Goal: Task Accomplishment & Management: Use online tool/utility

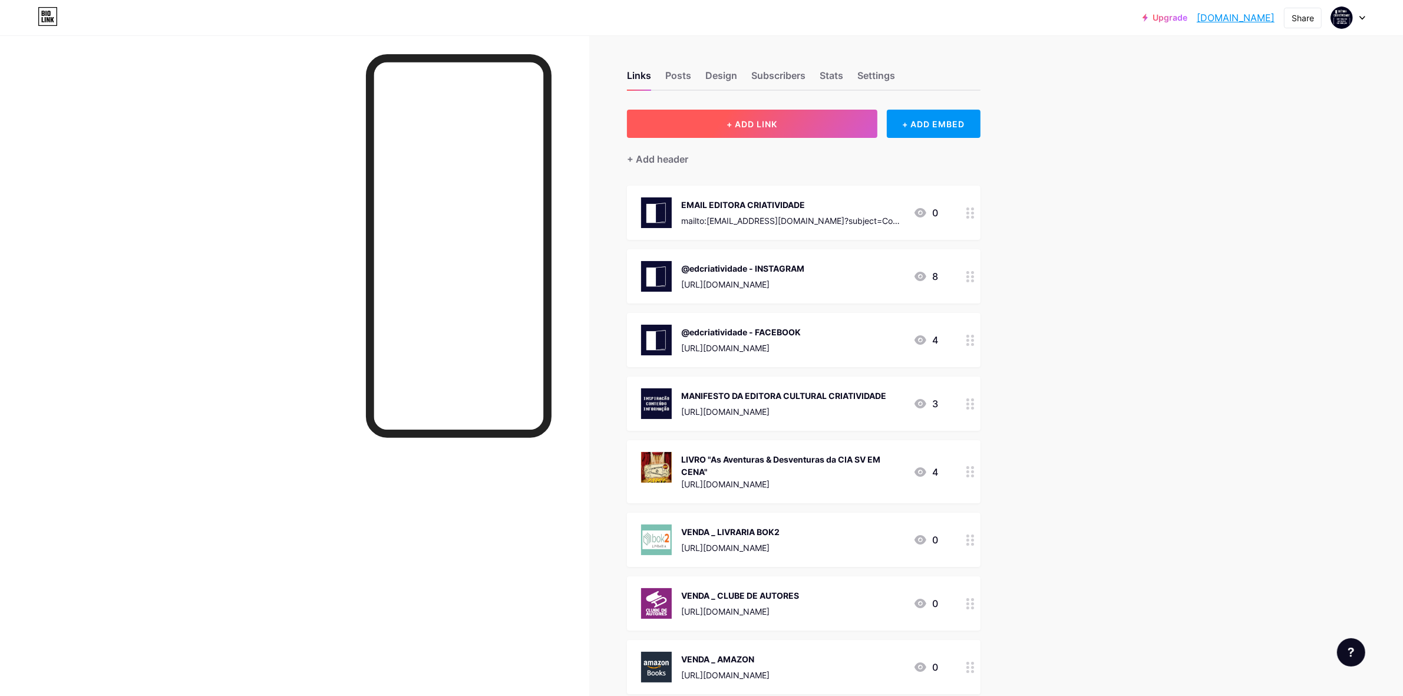
click at [794, 123] on button "+ ADD LINK" at bounding box center [752, 124] width 250 height 28
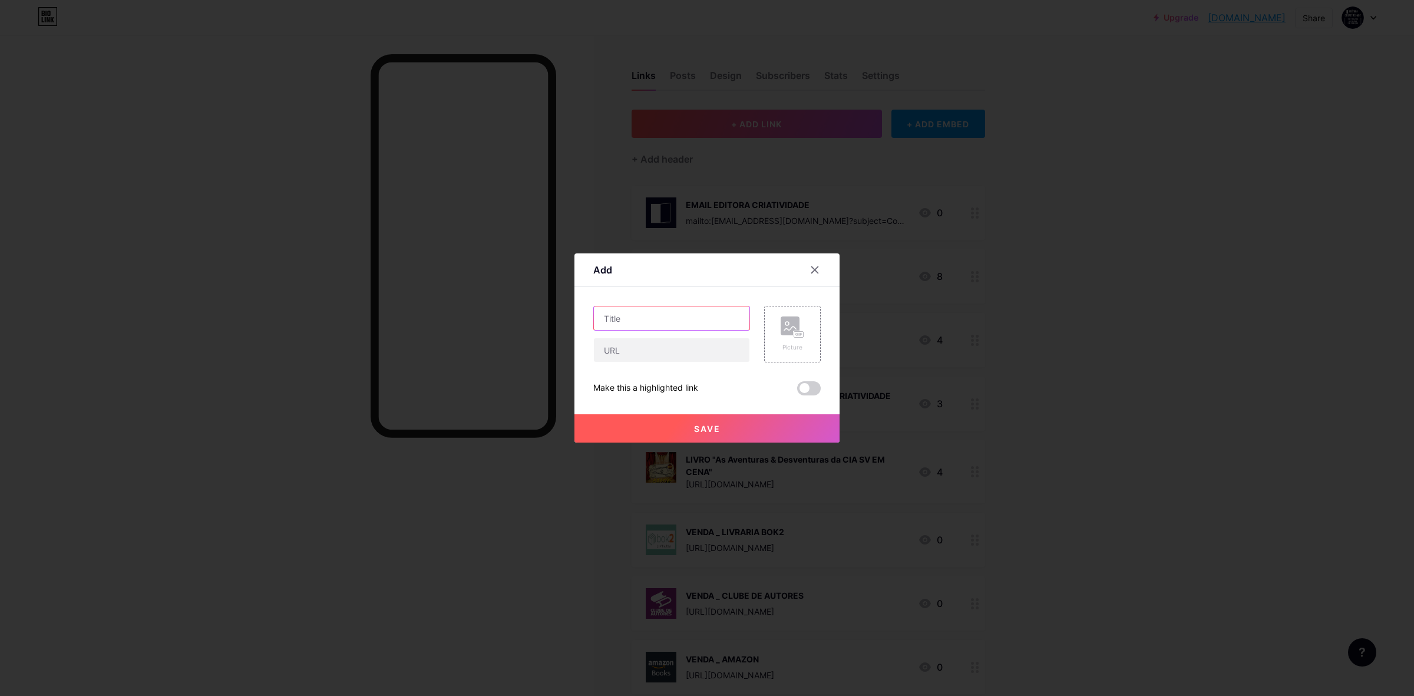
click at [690, 319] on input "text" at bounding box center [672, 318] width 156 height 24
type input "QR CODE VENDA LIVRO LANÇAMENTO"
click at [794, 329] on rect at bounding box center [790, 325] width 19 height 19
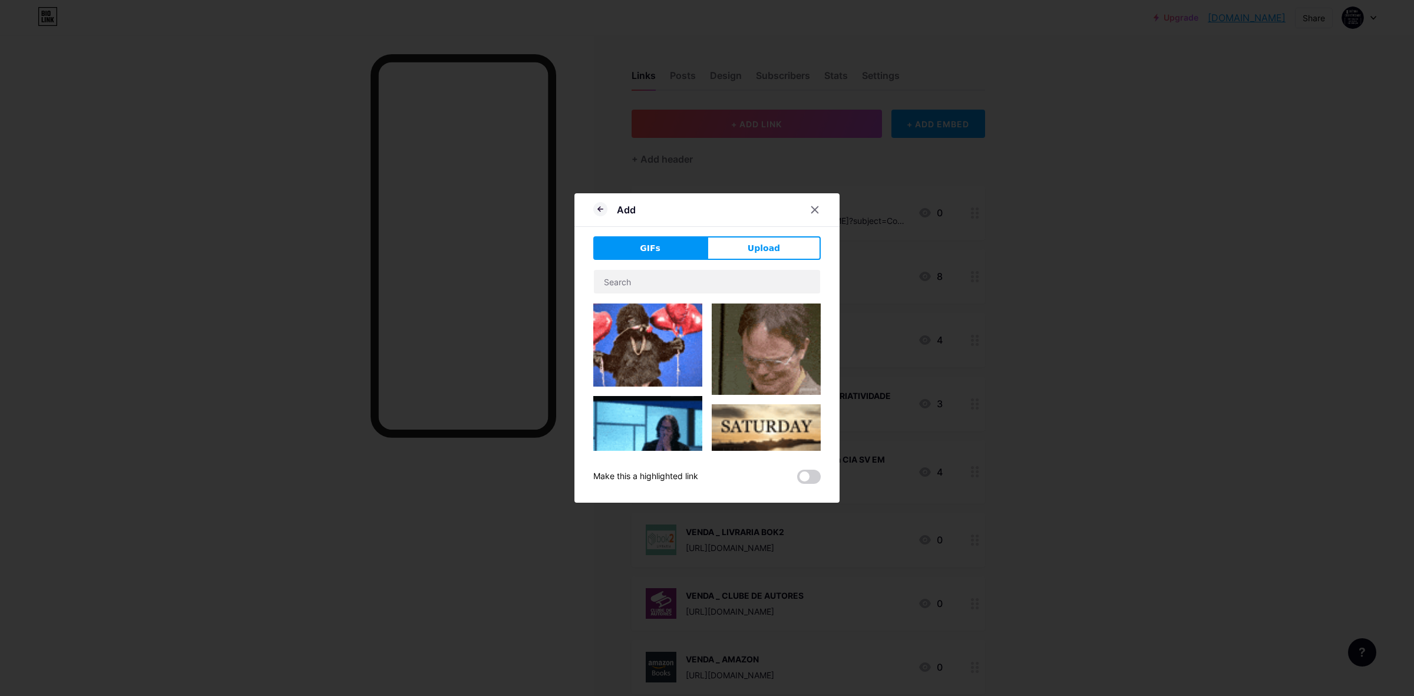
click at [767, 249] on span "Upload" at bounding box center [764, 248] width 32 height 12
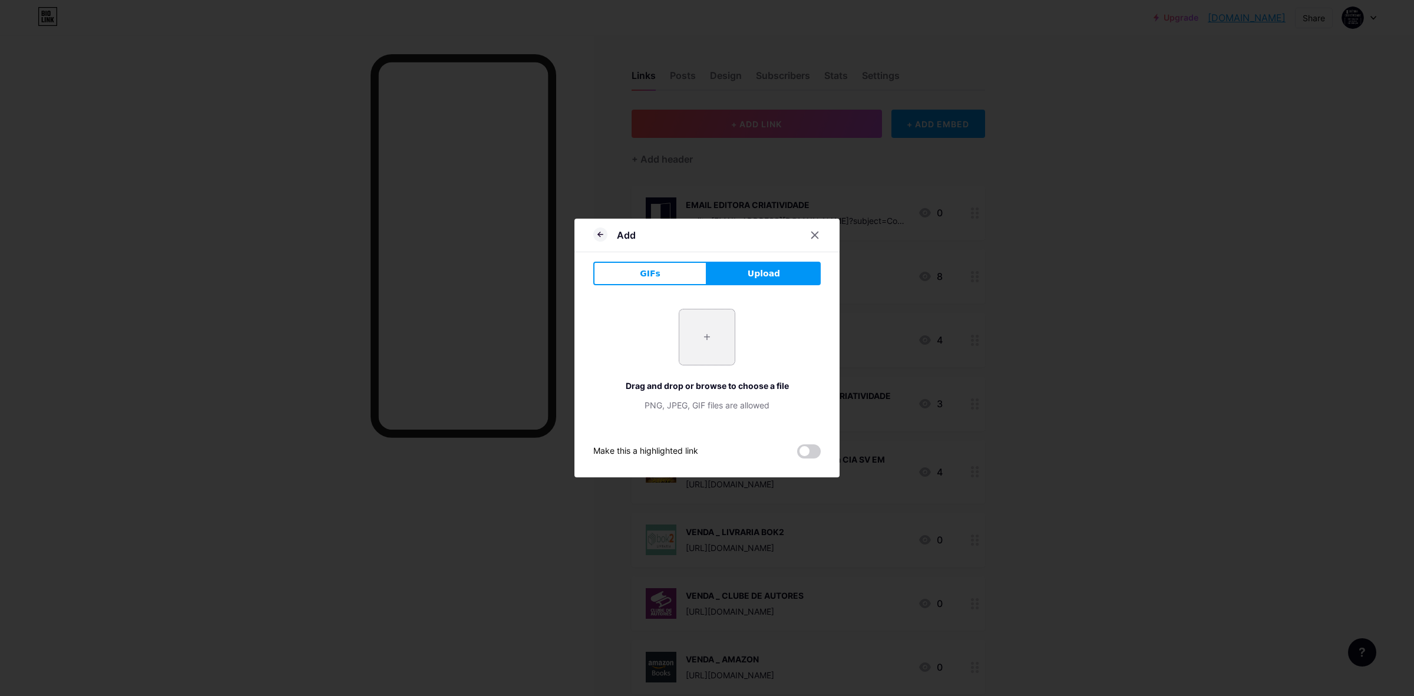
click at [709, 341] on input "file" at bounding box center [706, 336] width 55 height 55
type input "C:\fakepath\SÓ QR CODE _ VENDA LANÇAMENTO DO LIVRO _ IHGSV.png"
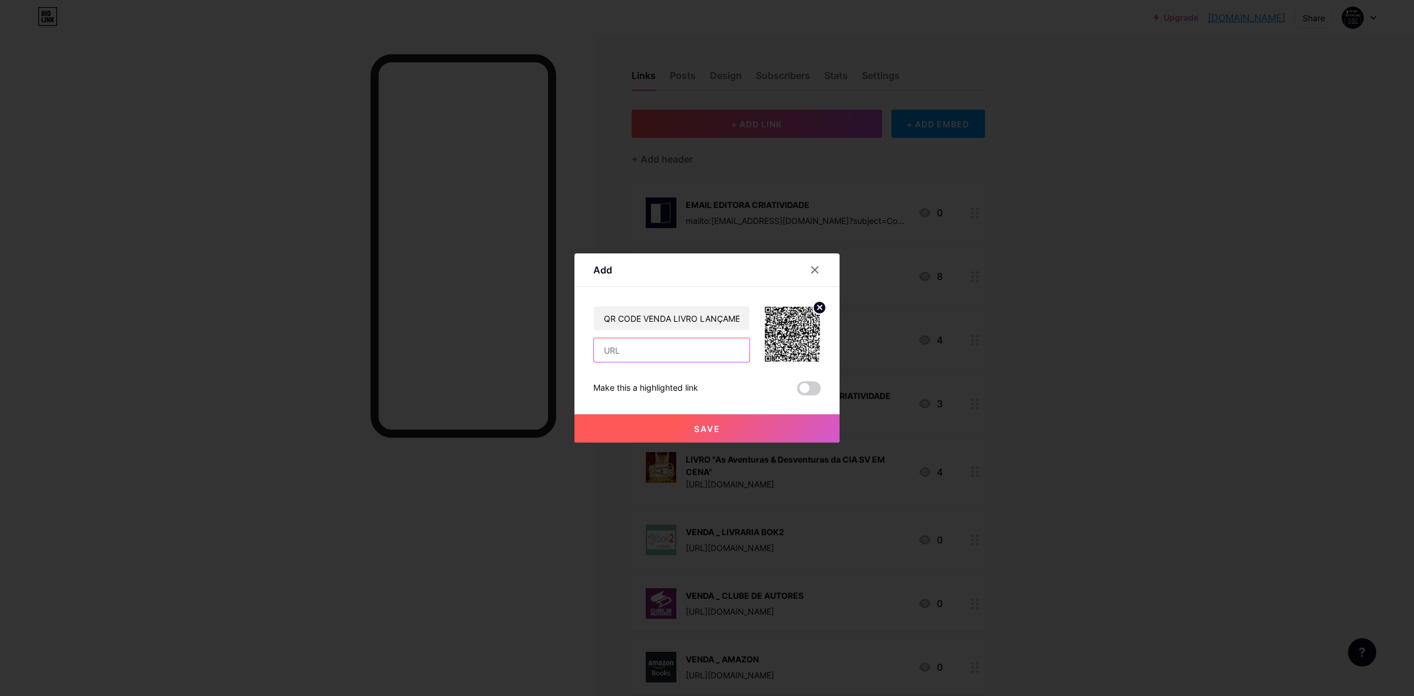
click at [716, 355] on input "text" at bounding box center [672, 350] width 156 height 24
paste input "[URL][DOMAIN_NAME]"
type input "[URL][DOMAIN_NAME]"
click at [811, 387] on span at bounding box center [809, 388] width 24 height 14
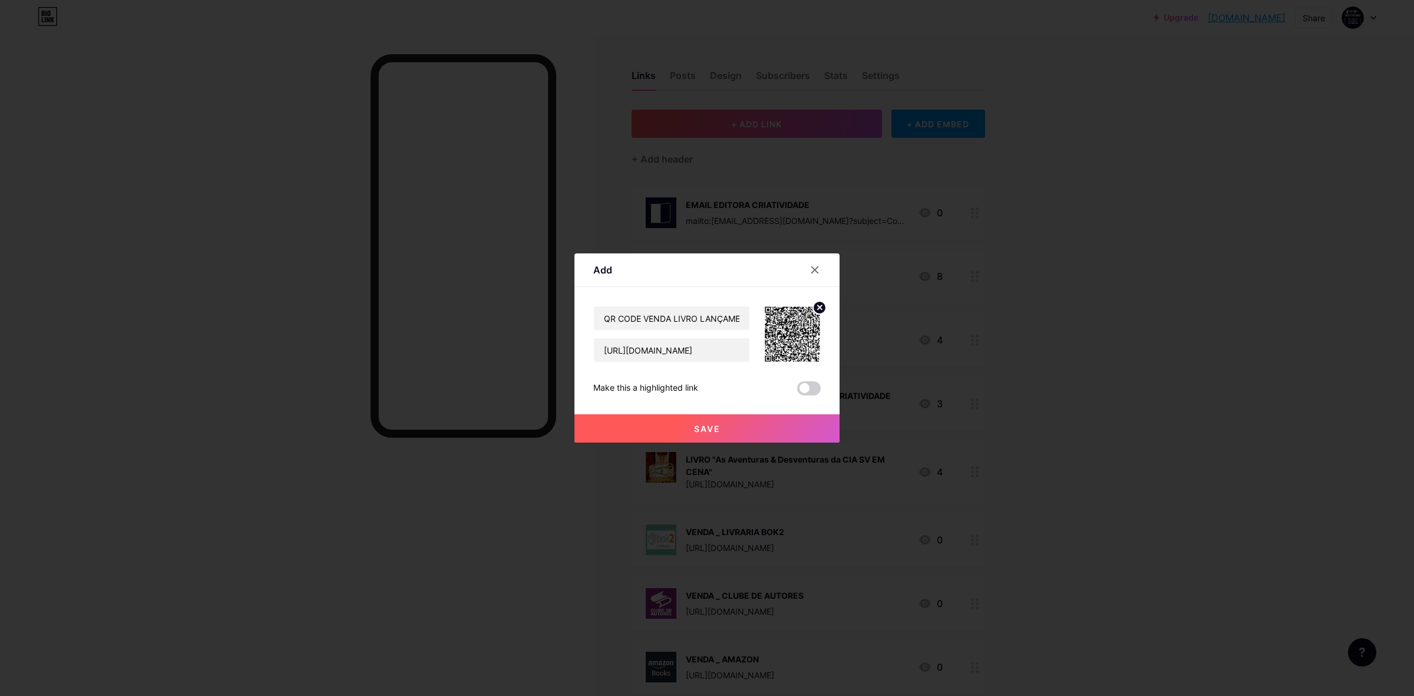
scroll to position [0, 0]
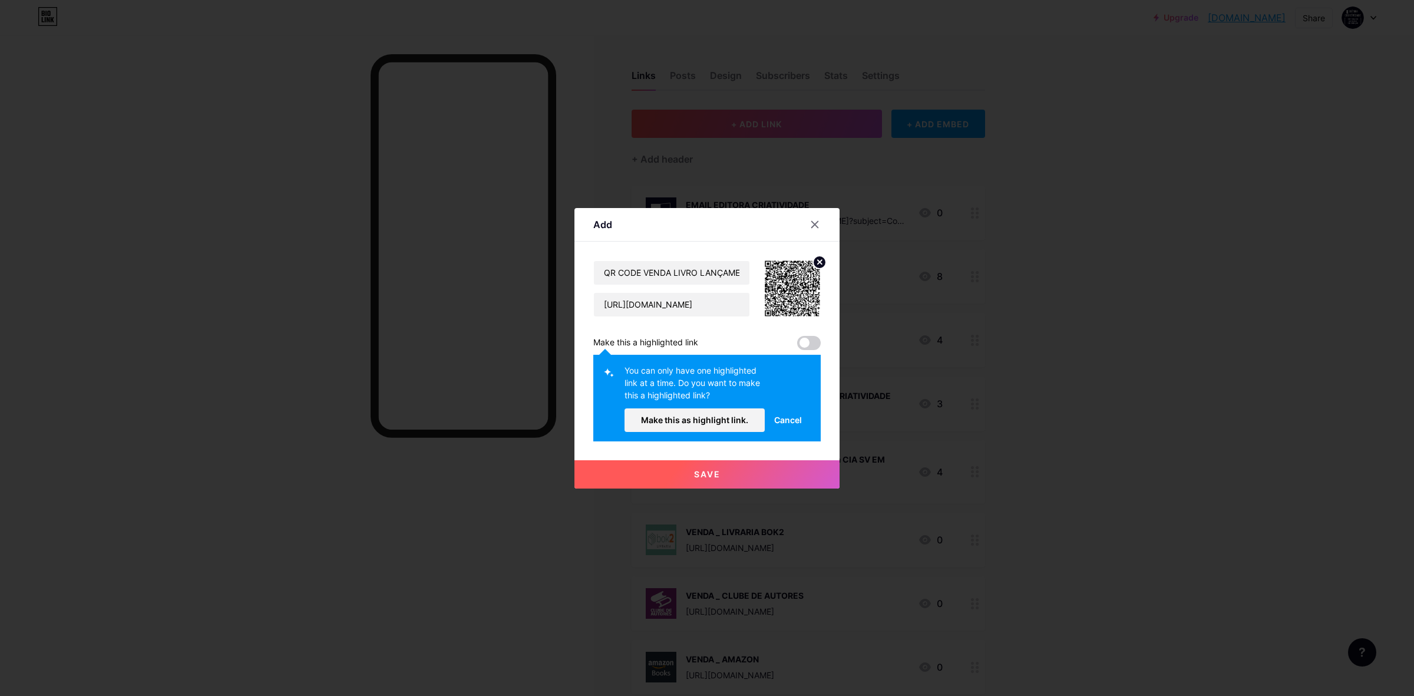
click at [808, 339] on span at bounding box center [809, 343] width 24 height 14
click at [710, 416] on span "Make this as highlight link." at bounding box center [694, 420] width 107 height 10
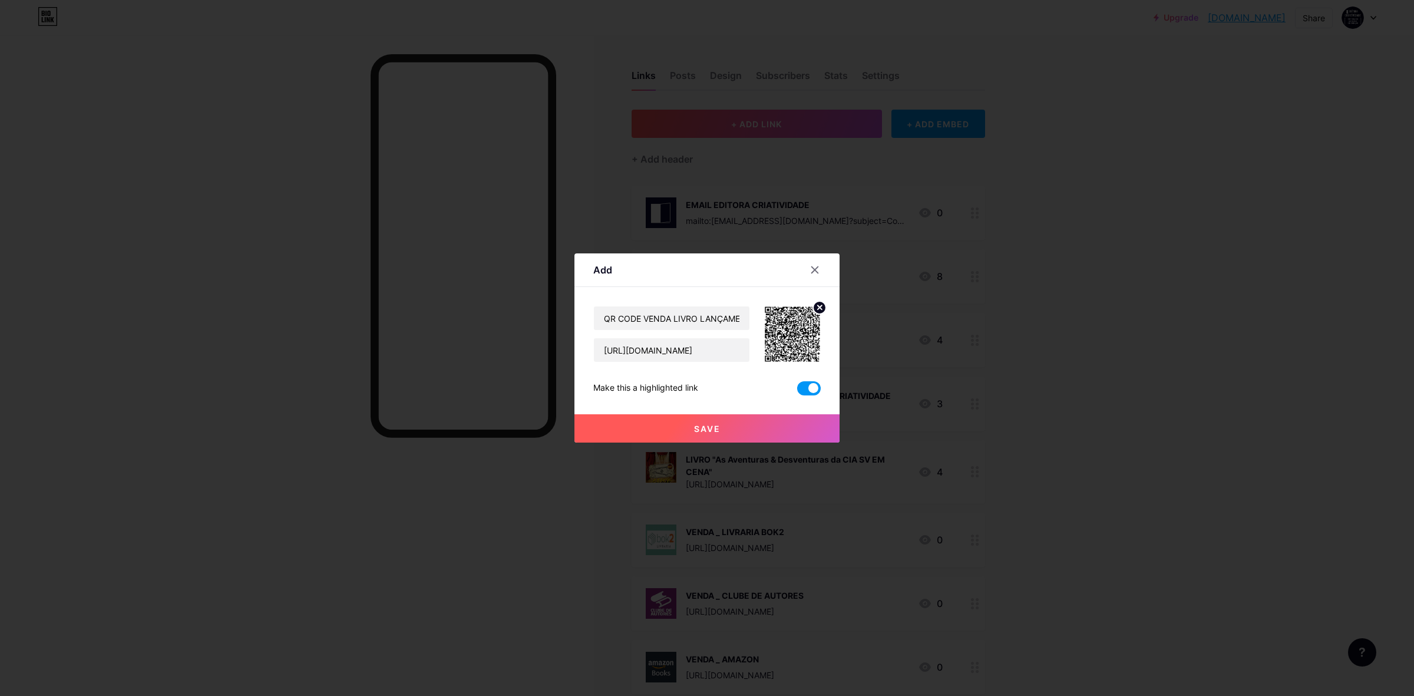
click at [720, 424] on span "Save" at bounding box center [707, 429] width 27 height 10
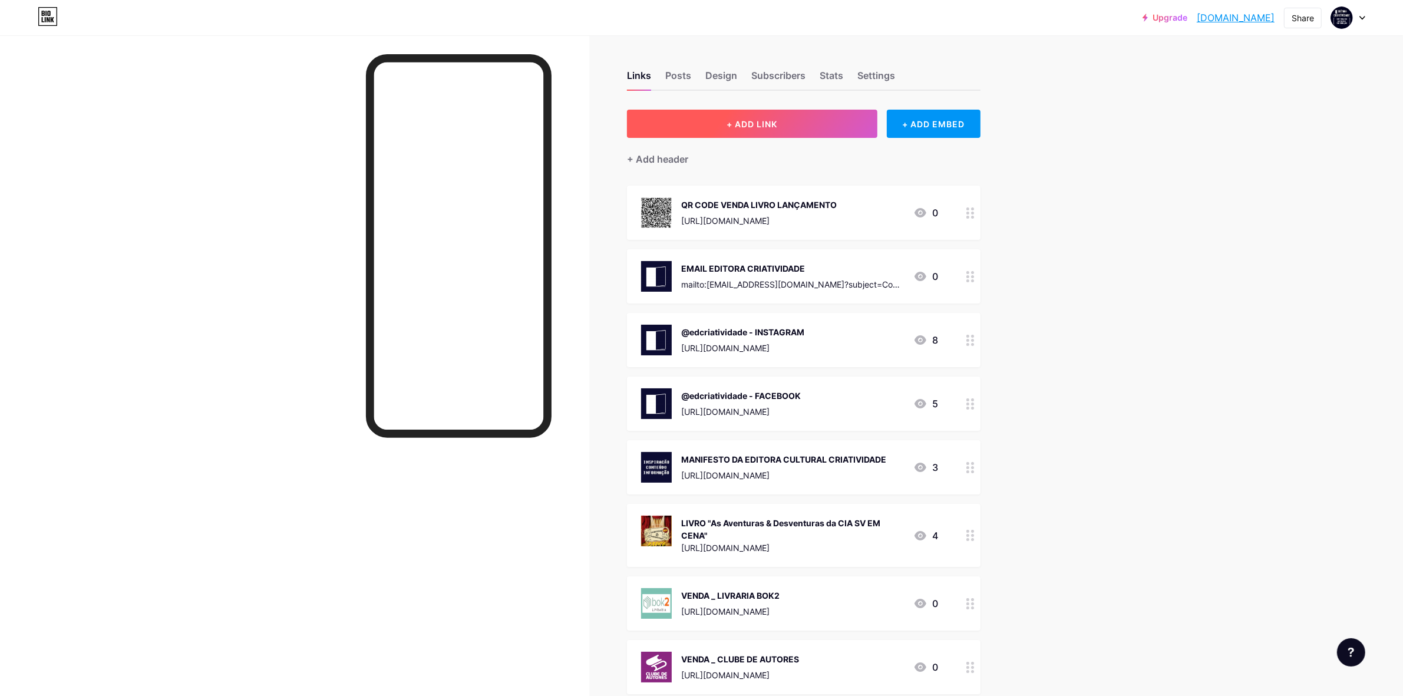
click at [770, 116] on button "+ ADD LINK" at bounding box center [752, 124] width 250 height 28
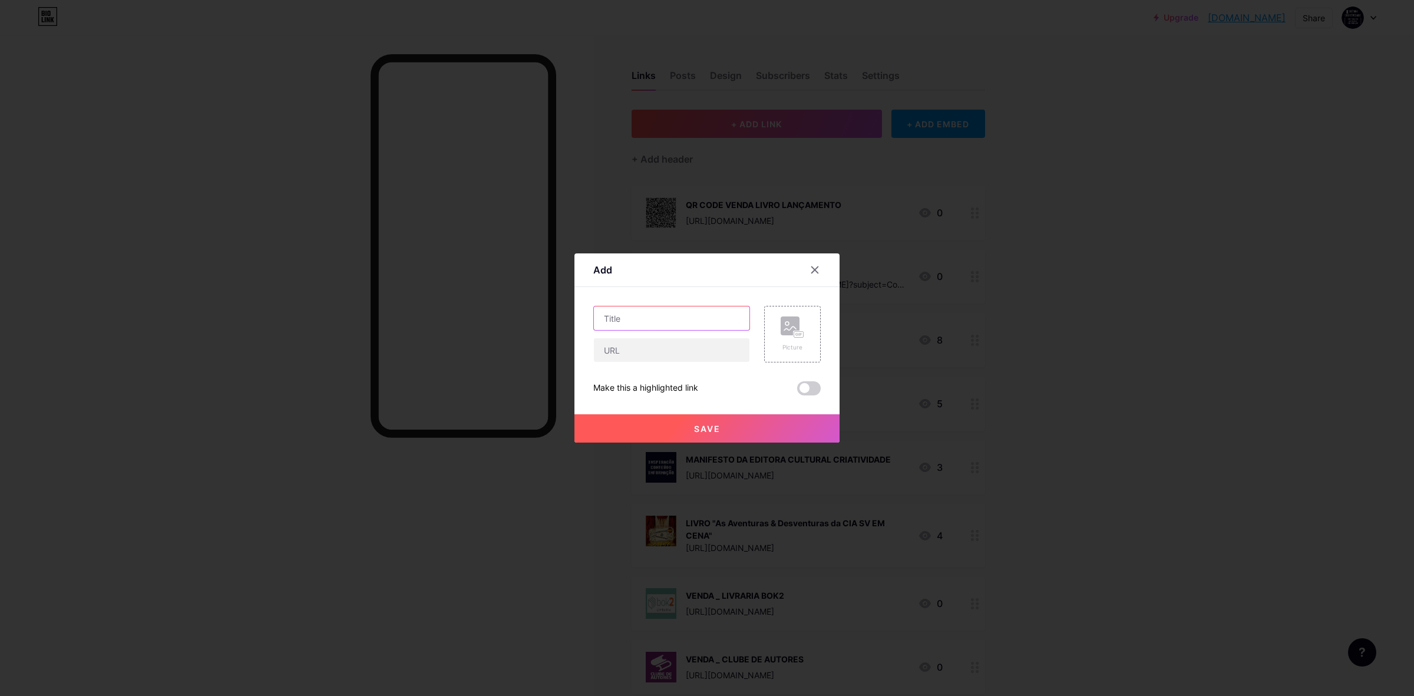
click at [649, 319] on input "text" at bounding box center [672, 318] width 156 height 24
type input "QR CODE CONTRIBUIÇÃO VOLUNTÁRIA IHGSV"
click at [615, 351] on input "text" at bounding box center [672, 350] width 156 height 24
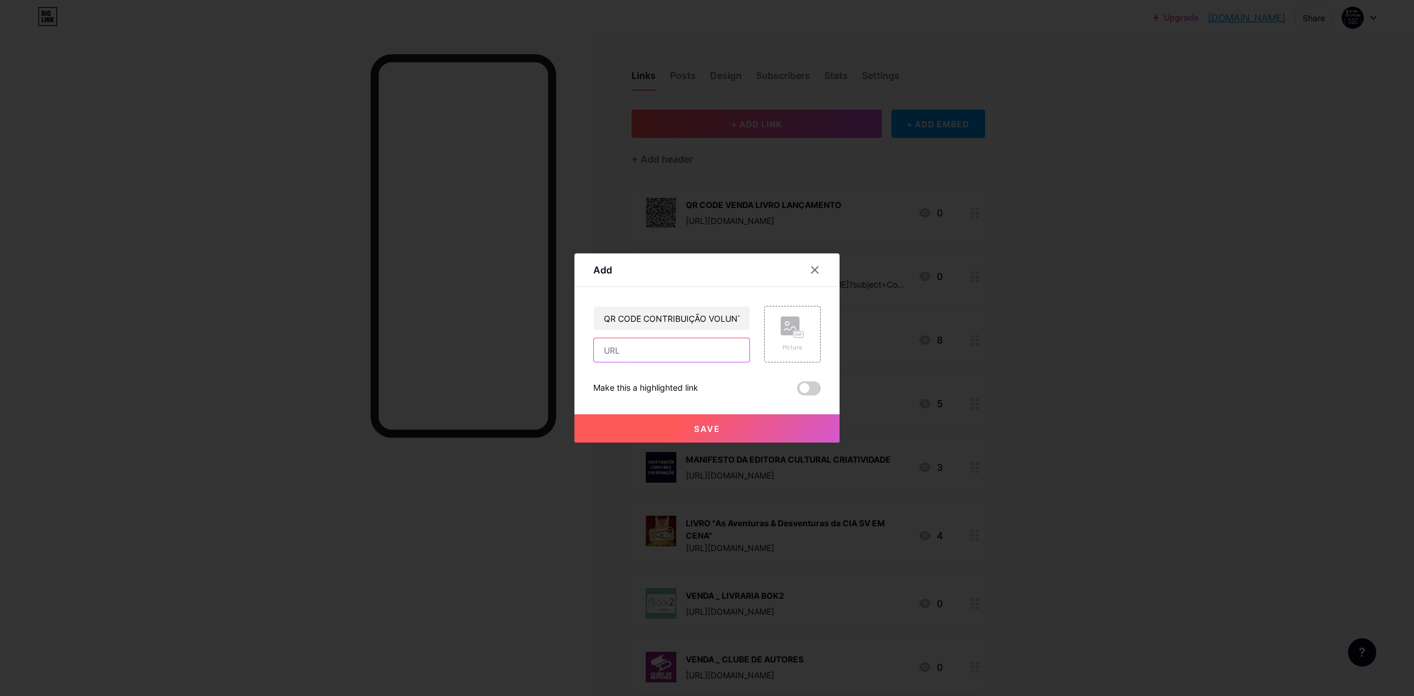
paste input "[URL][DOMAIN_NAME]"
type input "[URL][DOMAIN_NAME]"
click at [791, 339] on div "Picture" at bounding box center [793, 333] width 24 height 35
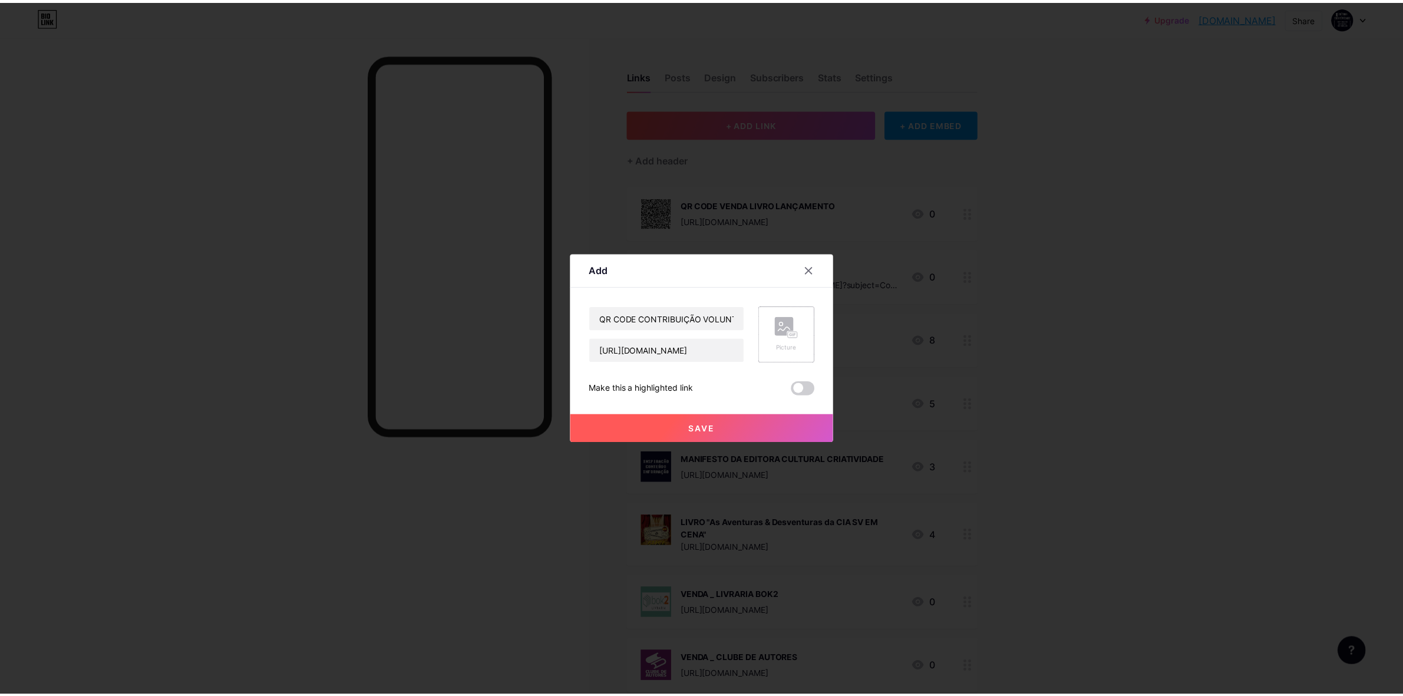
scroll to position [0, 0]
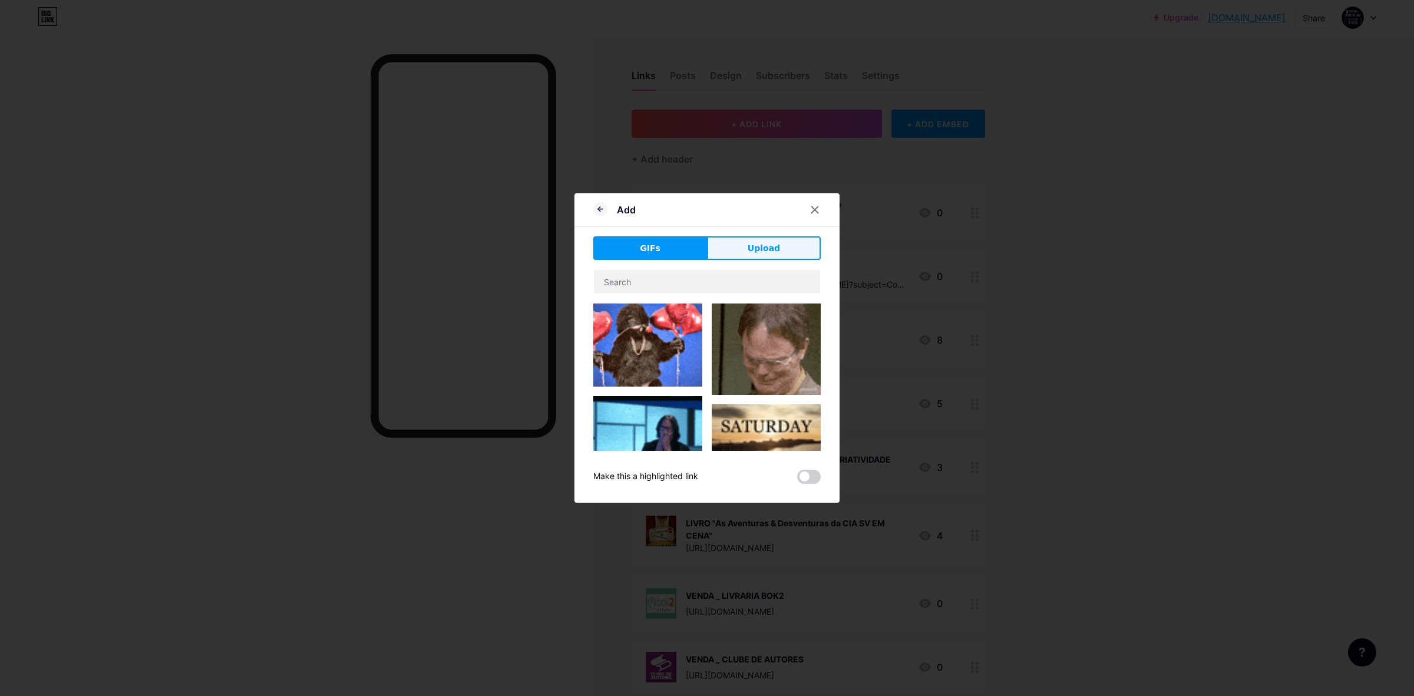
click at [768, 243] on span "Upload" at bounding box center [764, 248] width 32 height 12
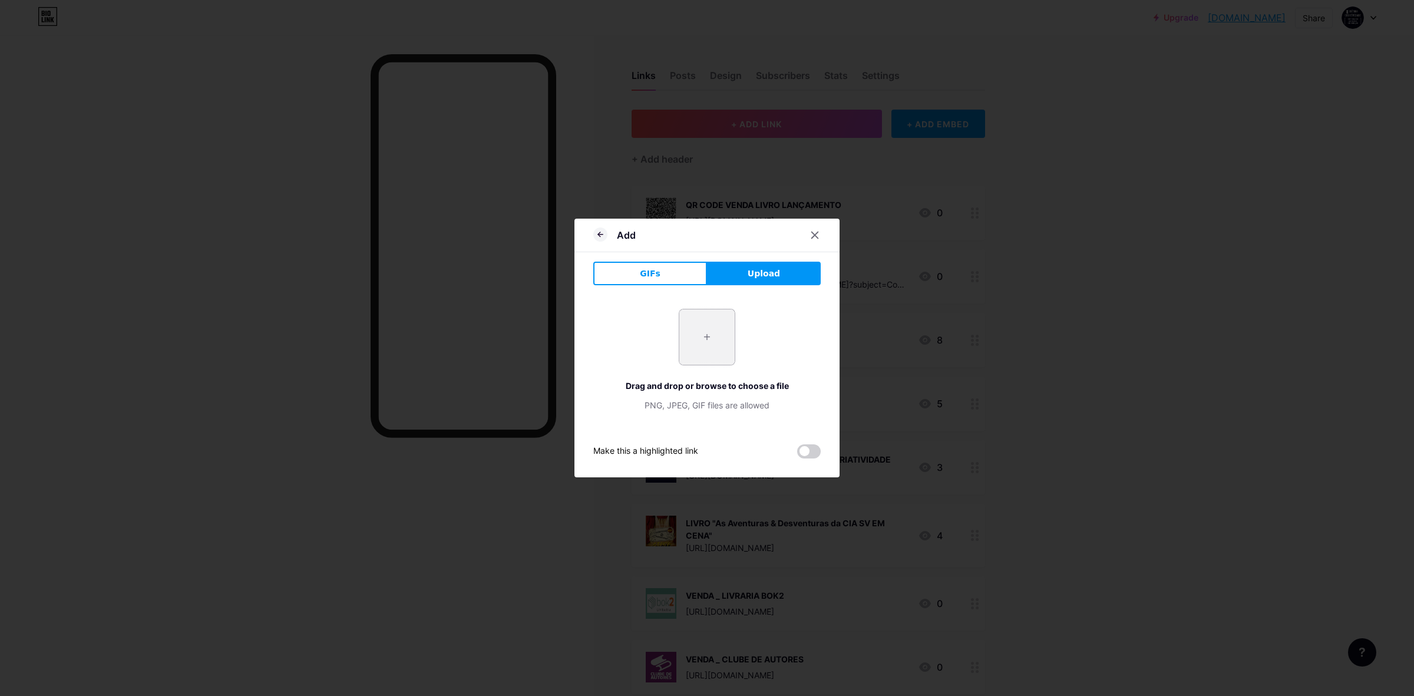
click at [709, 339] on input "file" at bounding box center [706, 336] width 55 height 55
type input "C:\fakepath\SÓ QR CODE _ CONTRIBUIÇÃO VOLUNTÁRIA _ IHGSV.png"
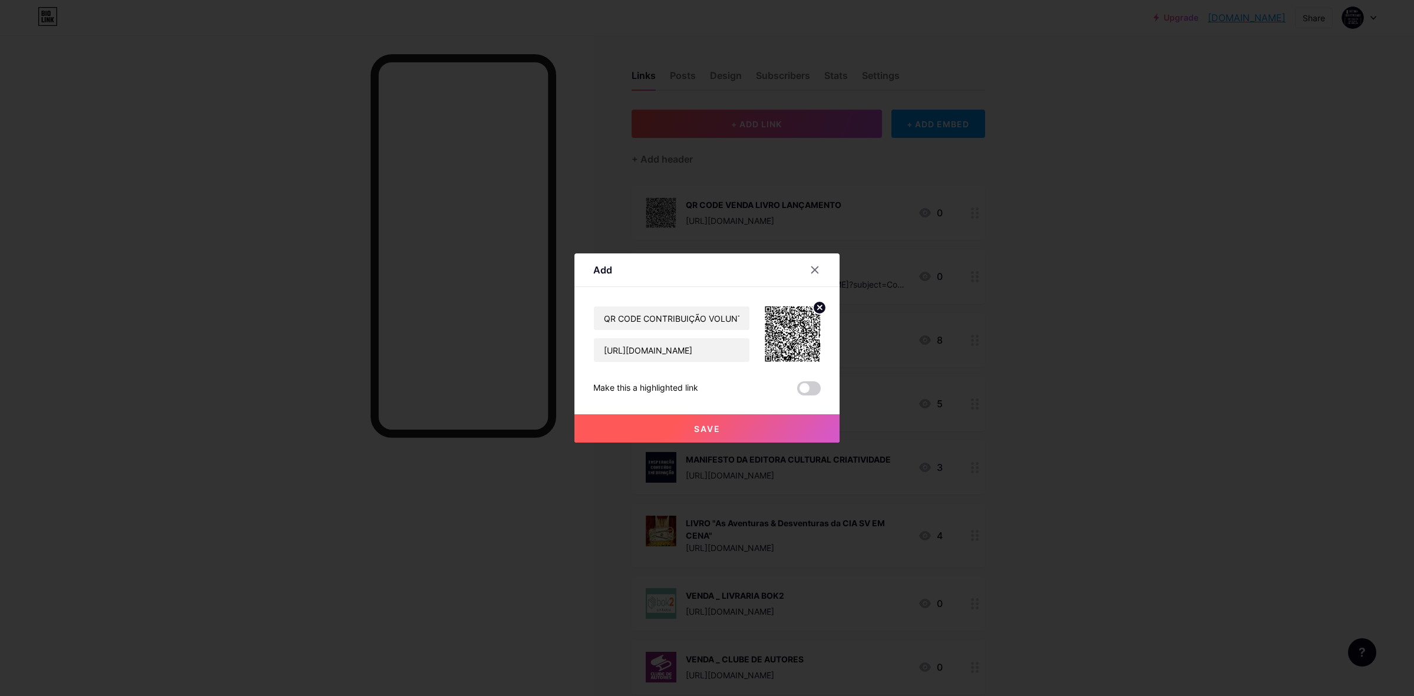
click at [713, 430] on span "Save" at bounding box center [707, 429] width 27 height 10
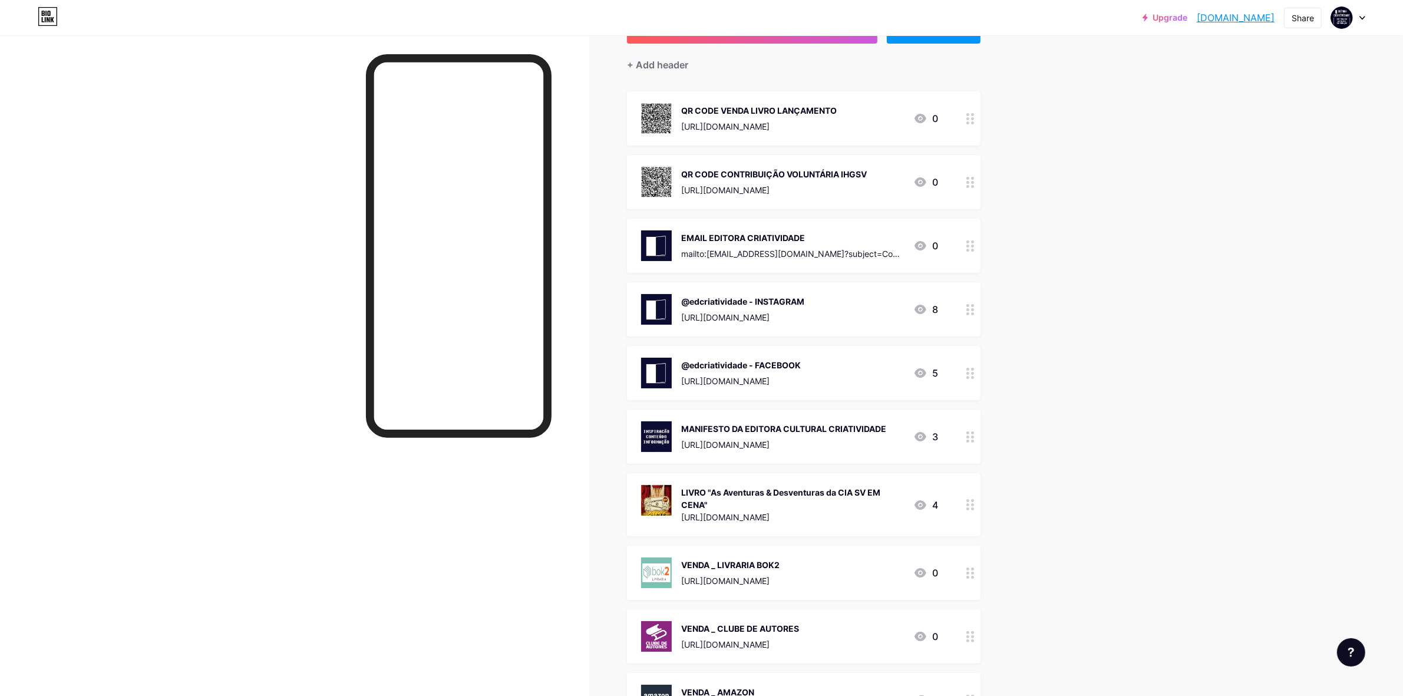
scroll to position [74, 0]
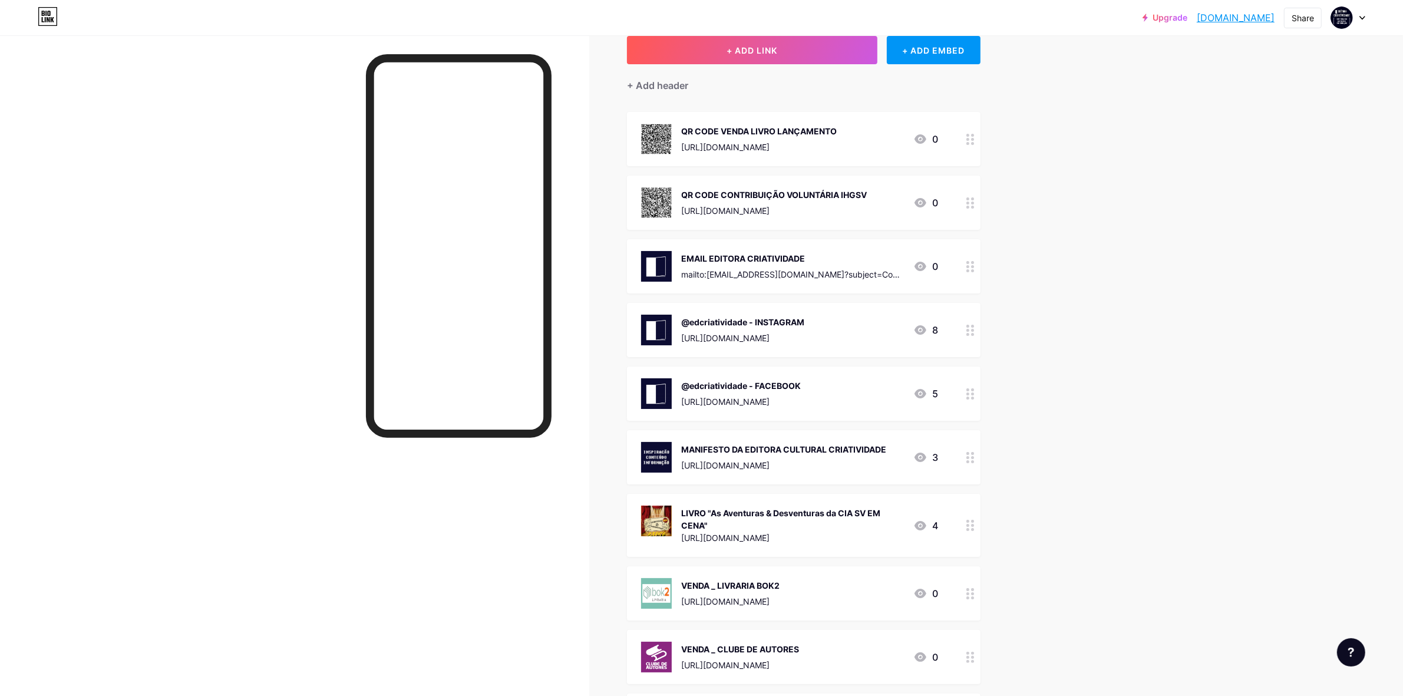
click at [974, 202] on circle at bounding box center [972, 203] width 3 height 3
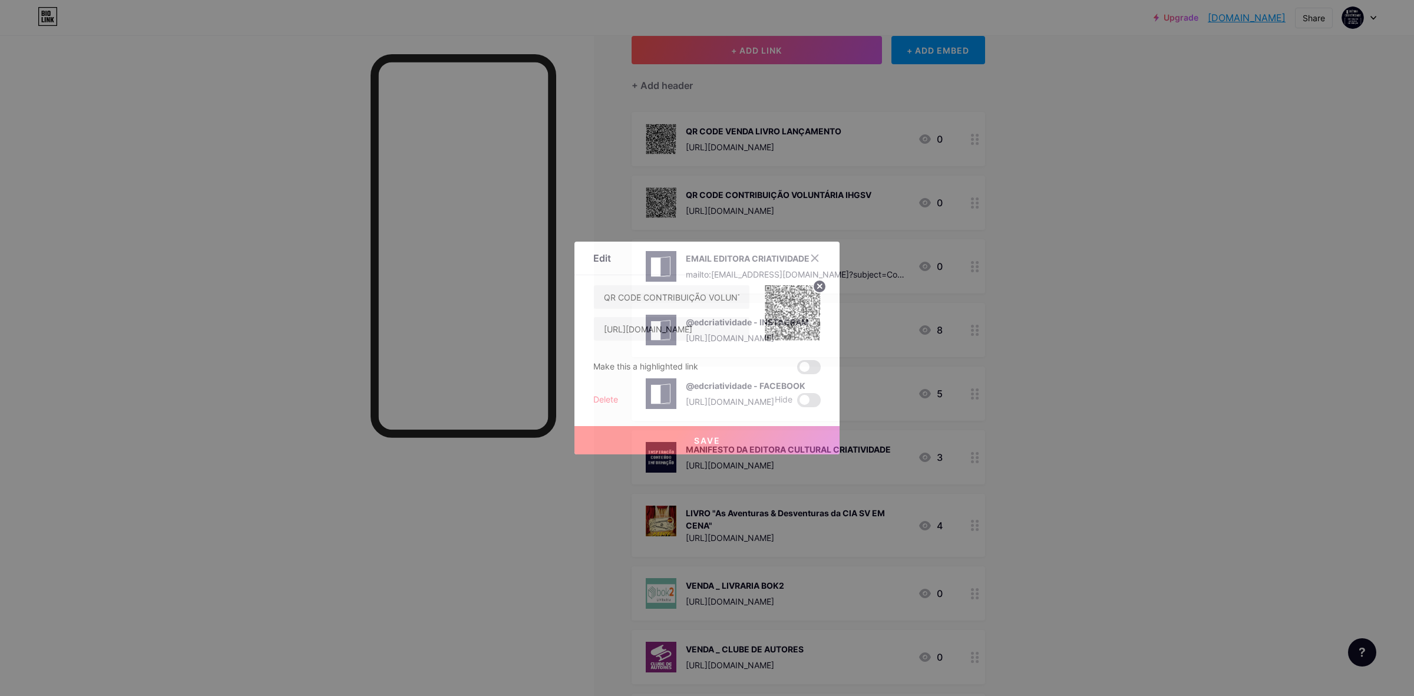
click at [807, 367] on span at bounding box center [809, 367] width 24 height 14
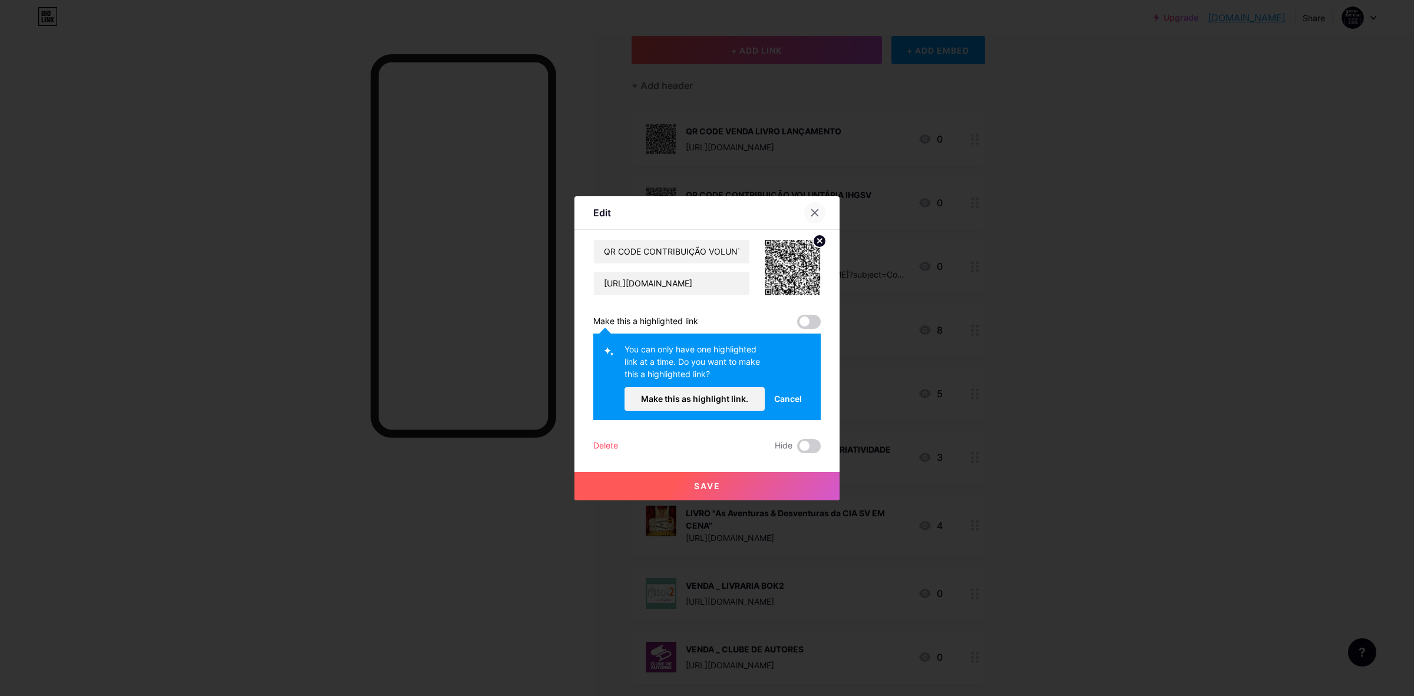
click at [814, 212] on icon at bounding box center [815, 212] width 6 height 6
